Goal: Transaction & Acquisition: Book appointment/travel/reservation

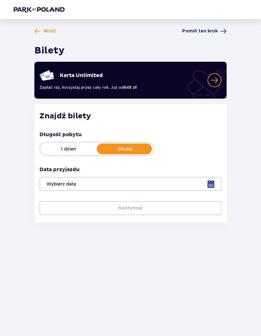
click at [213, 183] on div at bounding box center [130, 184] width 182 height 14
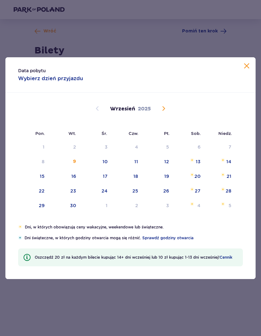
click at [162, 106] on span "Calendar" at bounding box center [164, 109] width 8 height 8
click at [193, 162] on img "Choose sobota, 11 października 2025 as your check-in date. It’s available." at bounding box center [192, 160] width 4 height 4
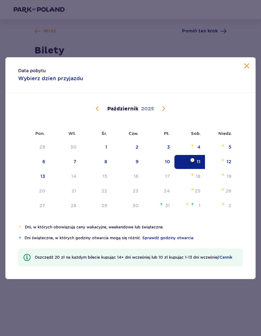
click at [228, 160] on div "12" at bounding box center [229, 162] width 5 height 6
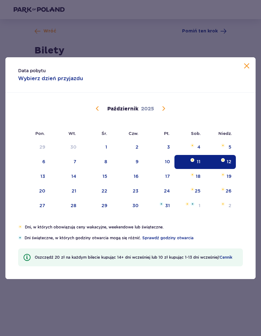
type input "11.10.25 - 12.10.25"
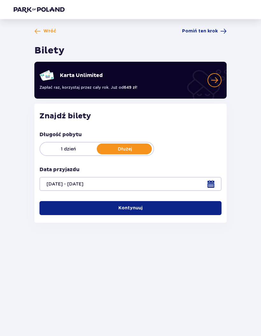
scroll to position [25, 0]
click at [163, 201] on button "Kontynuuj" at bounding box center [130, 208] width 182 height 14
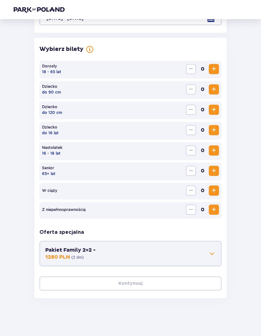
scroll to position [166, 0]
click at [213, 67] on span "Increase" at bounding box center [214, 69] width 8 height 8
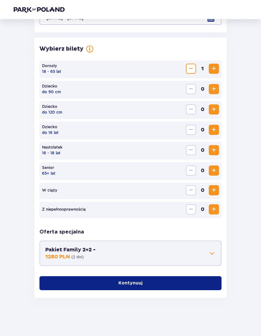
click at [213, 67] on span "Increase" at bounding box center [214, 69] width 8 height 8
click at [216, 129] on span "Increase" at bounding box center [214, 130] width 8 height 8
click at [216, 128] on span "Increase" at bounding box center [214, 130] width 8 height 8
click at [214, 147] on span "Increase" at bounding box center [214, 150] width 8 height 8
click at [143, 282] on span "button" at bounding box center [144, 283] width 6 height 6
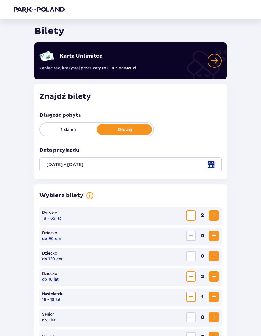
scroll to position [0, 0]
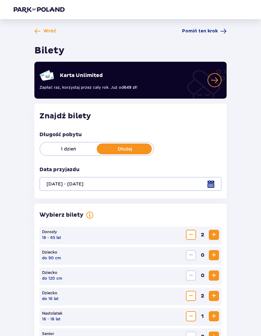
click at [40, 32] on span at bounding box center [37, 31] width 6 height 6
click at [41, 31] on span "Wróć" at bounding box center [45, 31] width 22 height 6
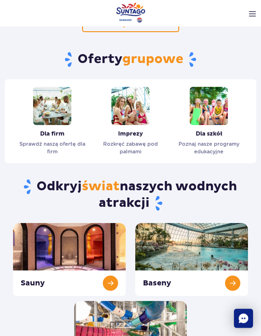
scroll to position [663, 0]
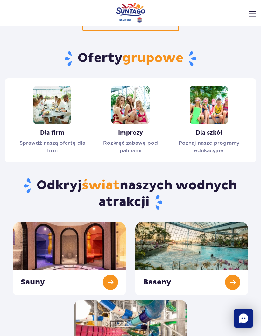
click at [157, 302] on link "Zjeżdżalnie" at bounding box center [130, 337] width 113 height 73
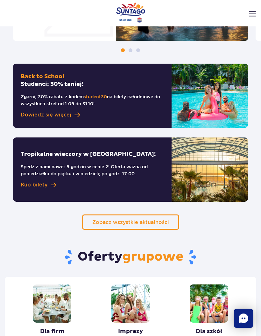
scroll to position [19, 0]
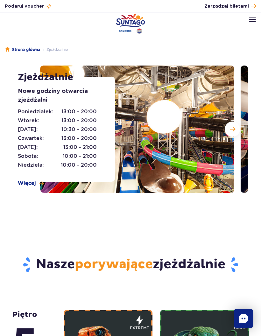
click at [250, 20] on img at bounding box center [252, 19] width 7 height 5
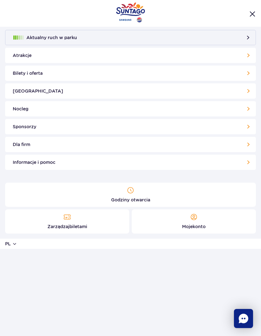
click at [251, 53] on link "Atrakcje" at bounding box center [130, 55] width 251 height 15
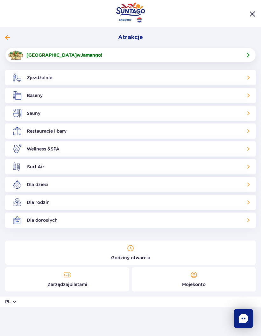
click at [249, 78] on link "Zjeżdżalnie" at bounding box center [130, 77] width 251 height 15
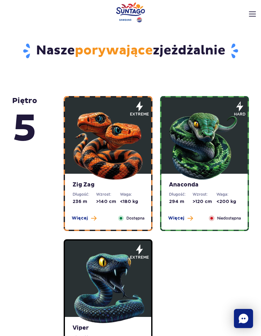
scroll to position [214, 0]
click at [123, 143] on img at bounding box center [108, 144] width 76 height 76
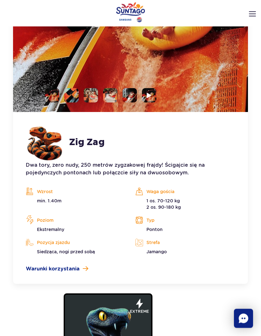
scroll to position [504, 0]
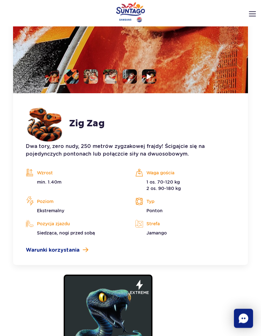
click at [31, 273] on div "piętro 5" at bounding box center [38, 98] width 52 height 621
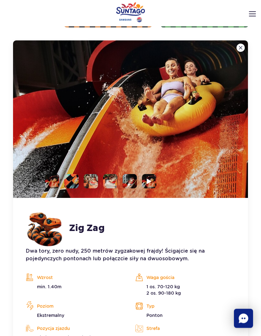
scroll to position [415, 0]
